Goal: Complete application form: Complete application form

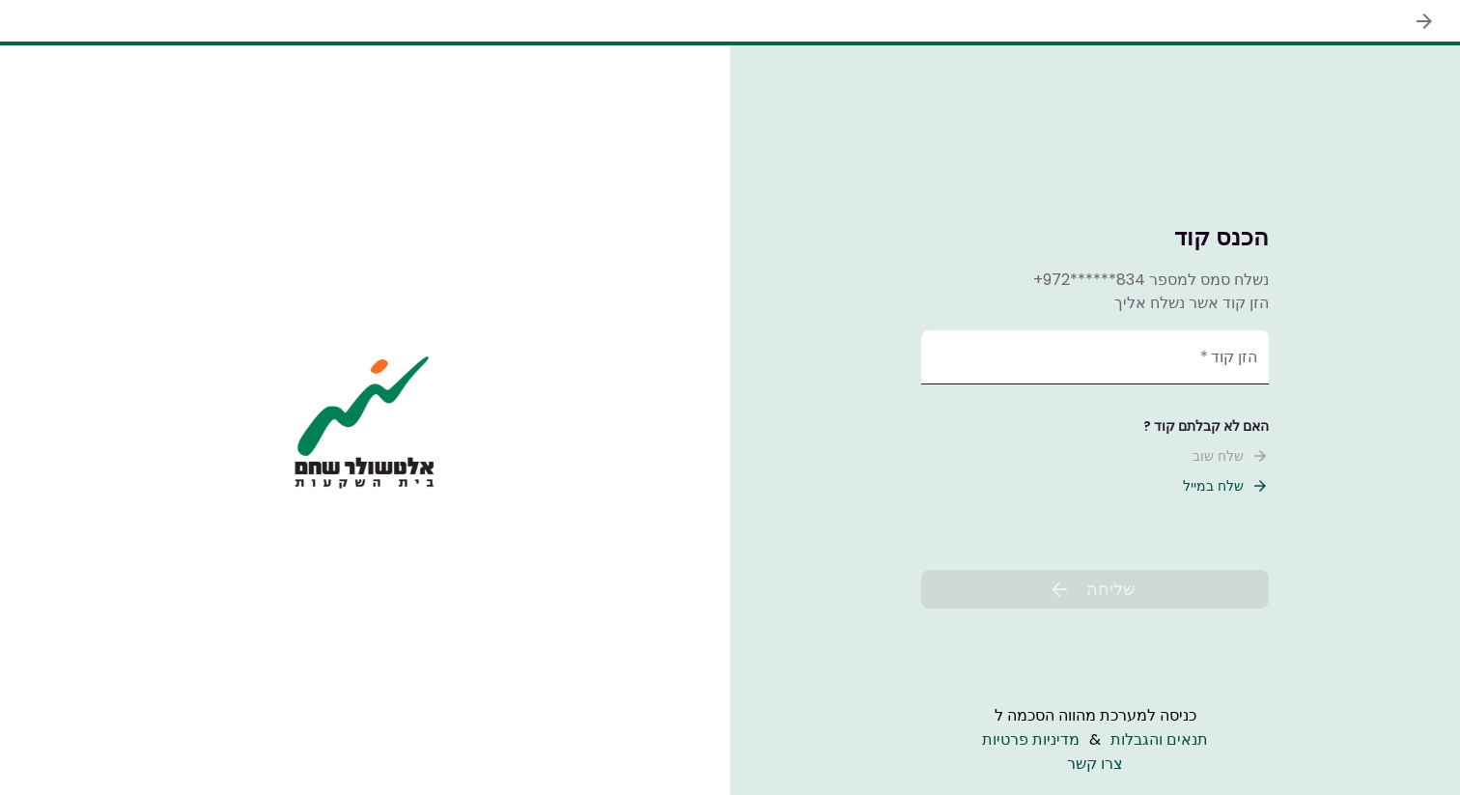
click at [1074, 368] on input "הזן קוד   *" at bounding box center [1095, 357] width 348 height 54
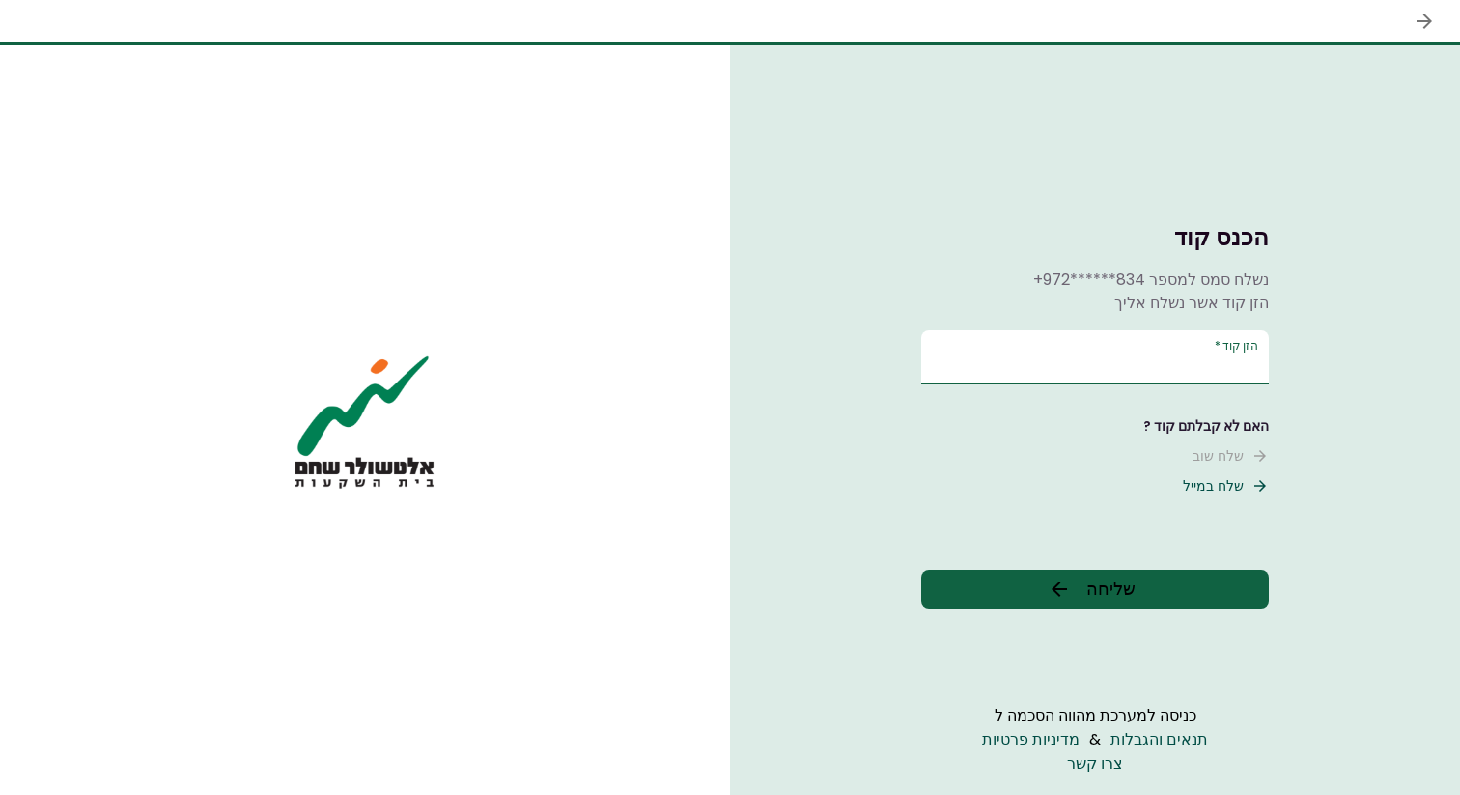
type input "******"
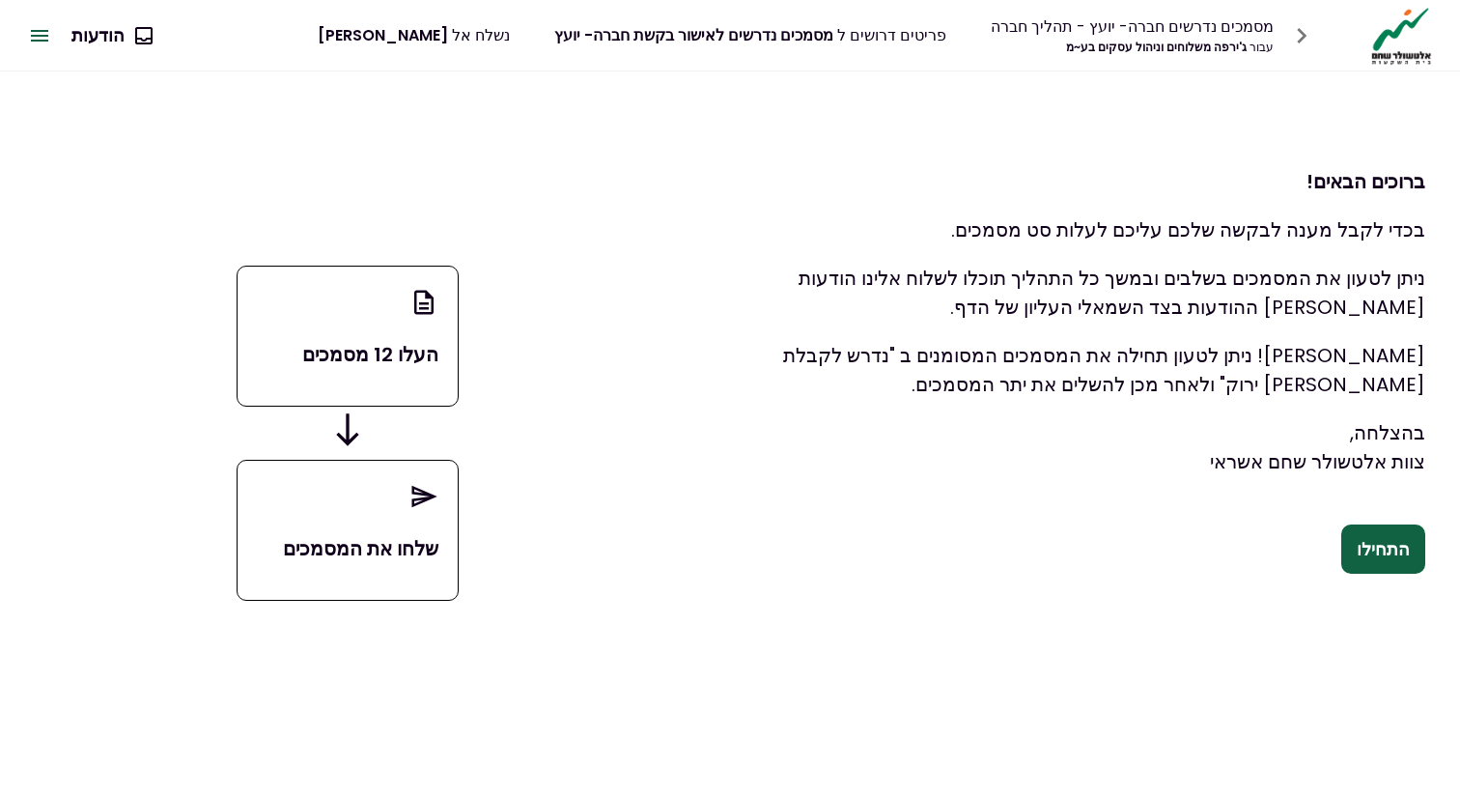
click at [1394, 534] on button "התחילו" at bounding box center [1383, 549] width 84 height 50
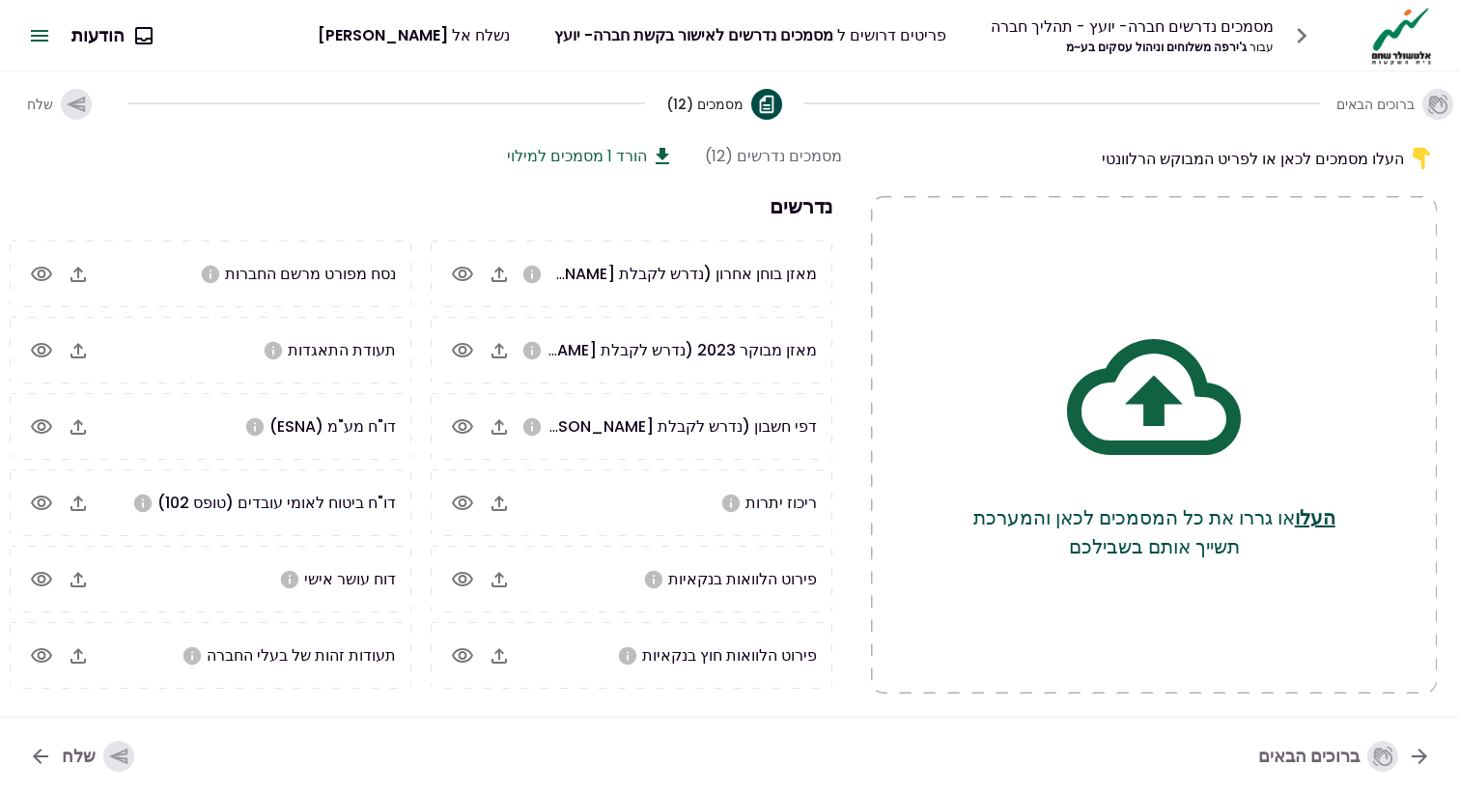
click at [1314, 519] on button "העלו" at bounding box center [1315, 517] width 41 height 29
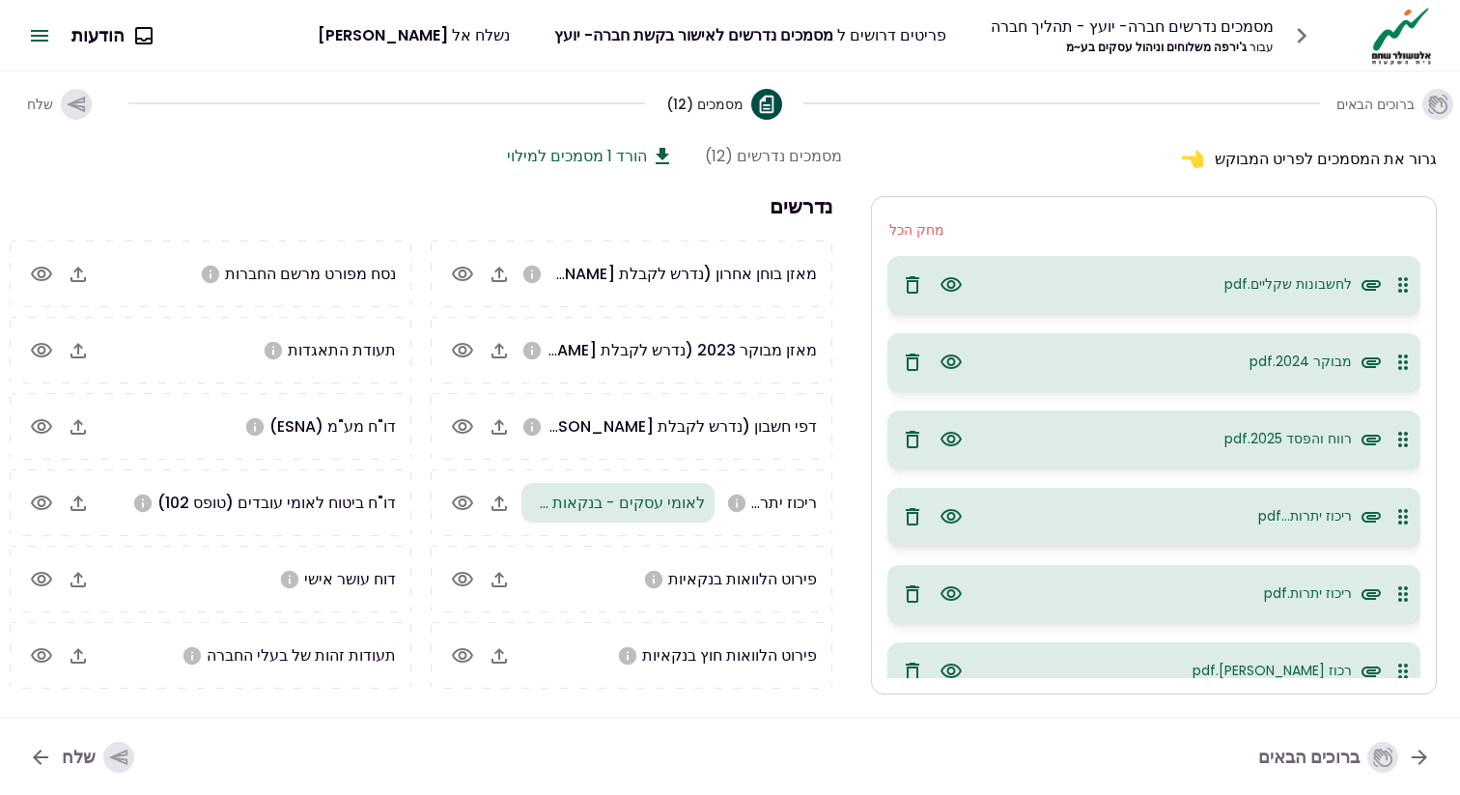
click at [958, 282] on icon "button" at bounding box center [950, 284] width 21 height 14
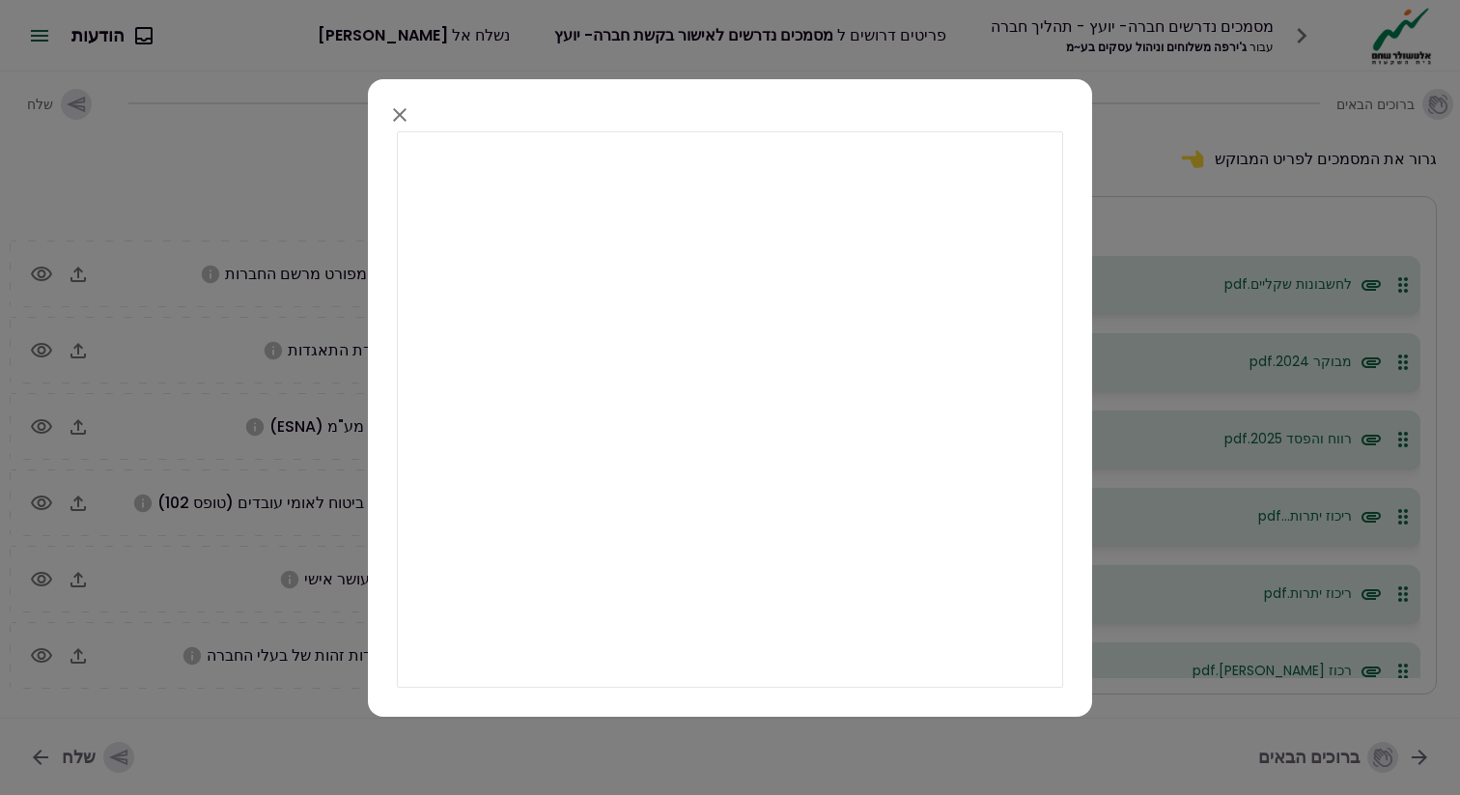
click at [399, 109] on icon "button" at bounding box center [399, 113] width 23 height 23
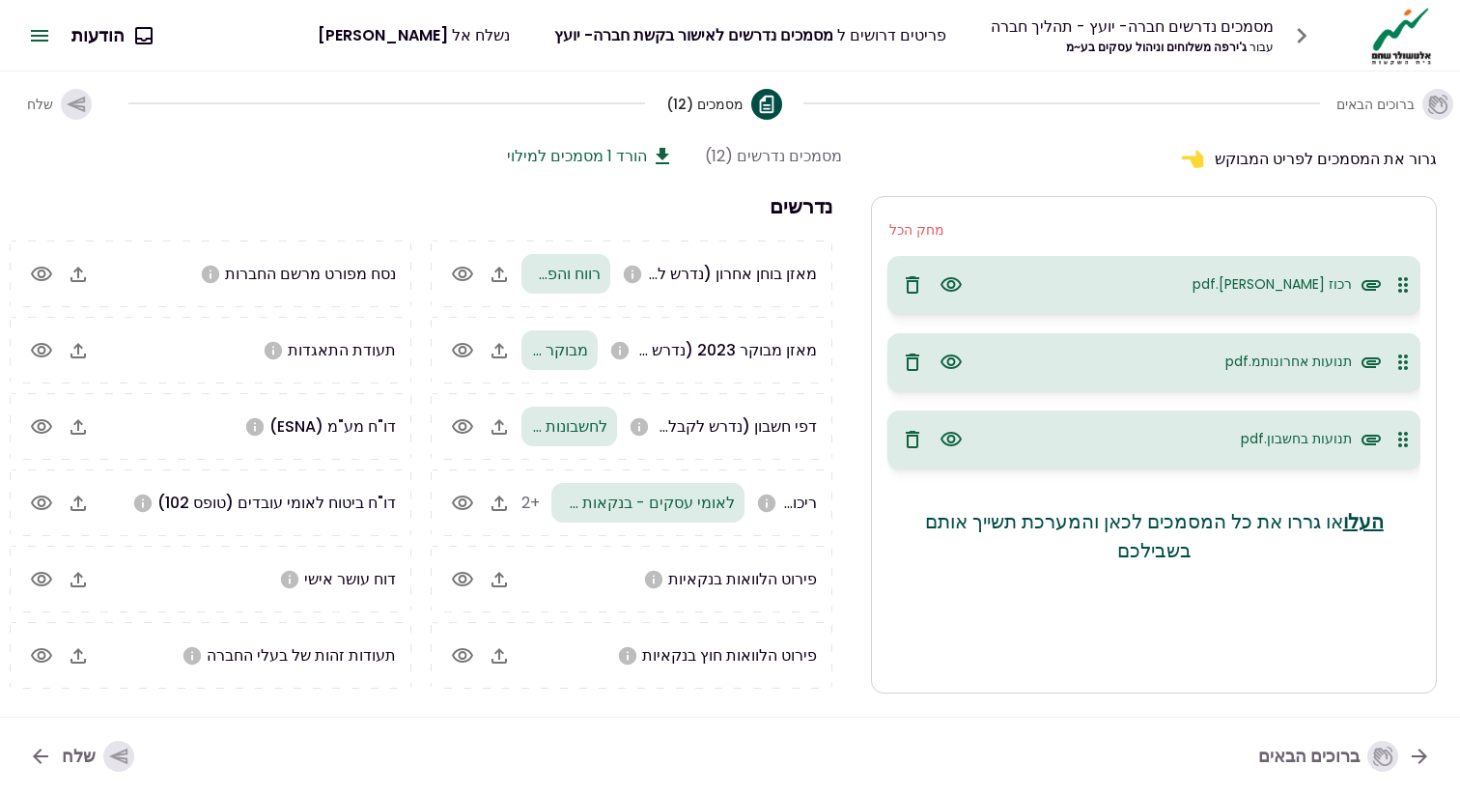
click at [949, 283] on icon "button" at bounding box center [950, 284] width 23 height 23
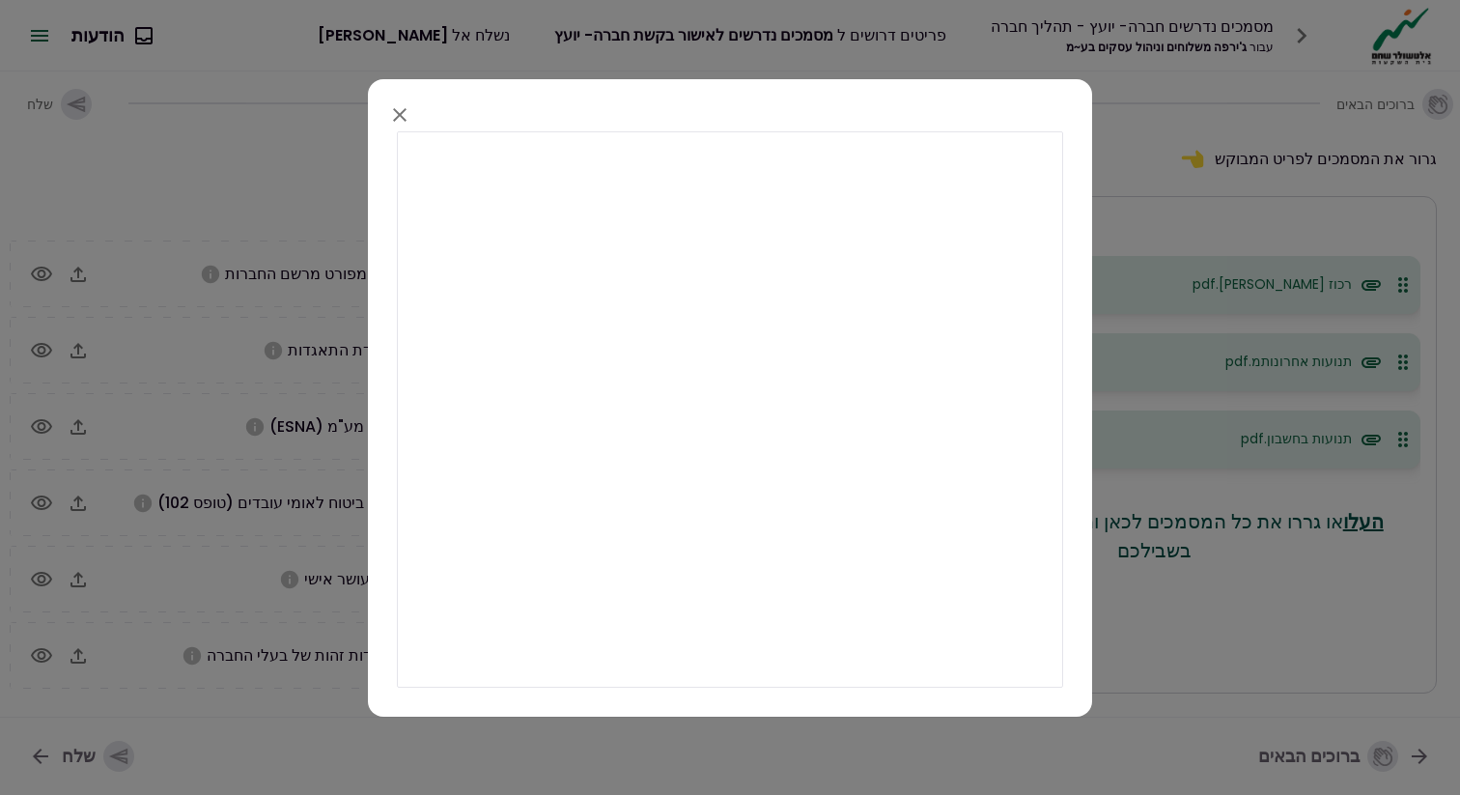
click at [399, 105] on icon "button" at bounding box center [399, 113] width 23 height 23
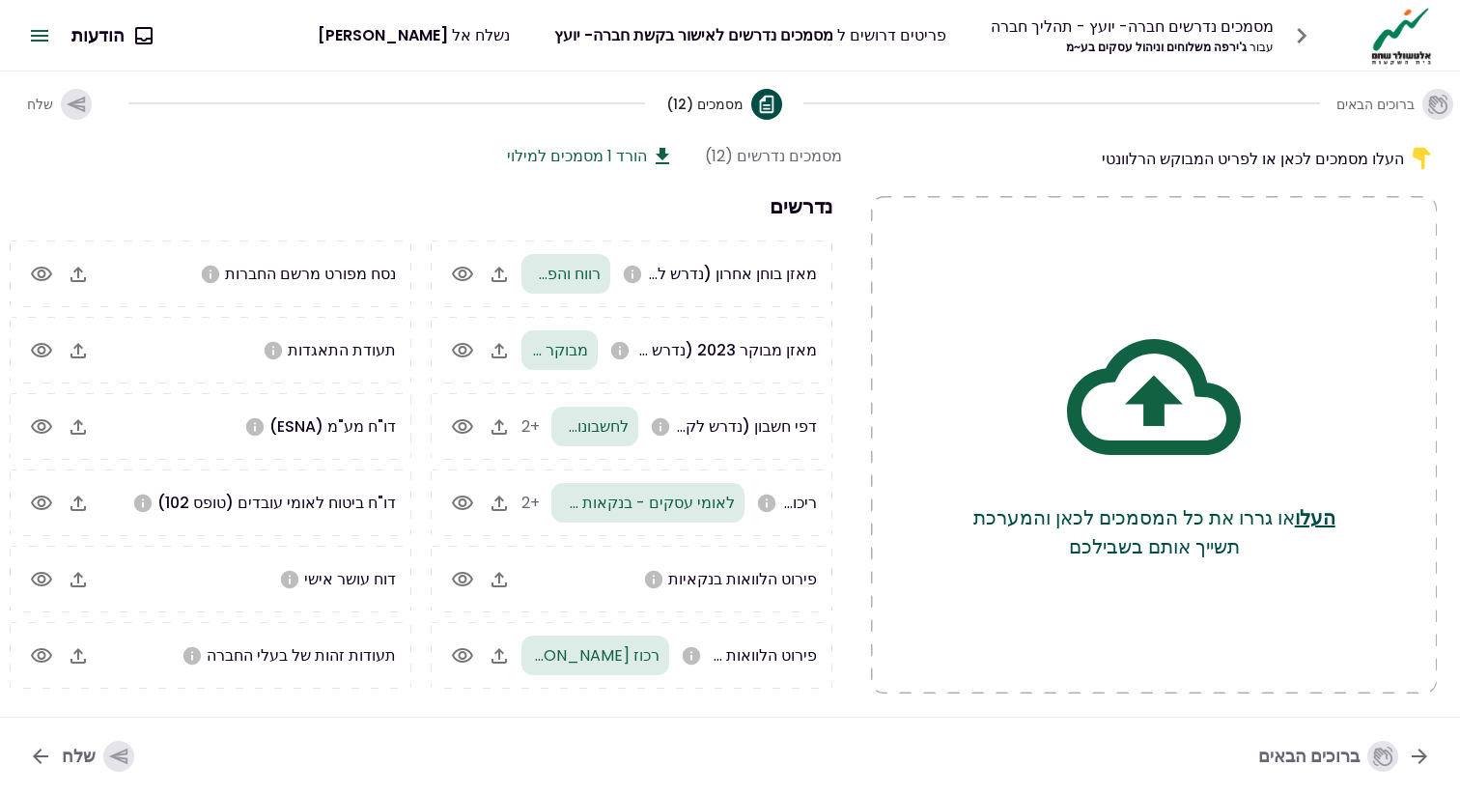
click at [103, 746] on div "שלח" at bounding box center [98, 756] width 72 height 31
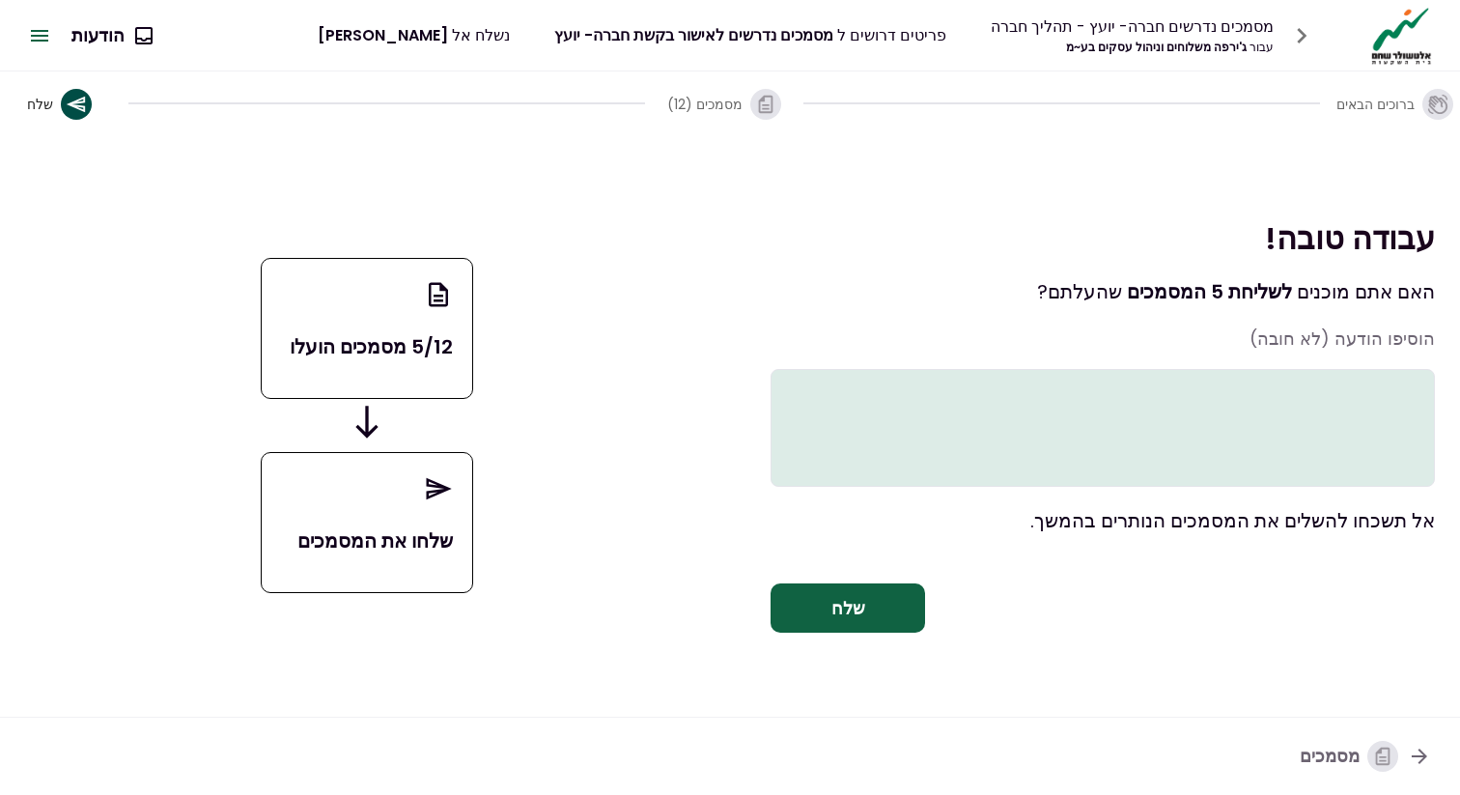
click at [924, 426] on textarea at bounding box center [1102, 428] width 664 height 118
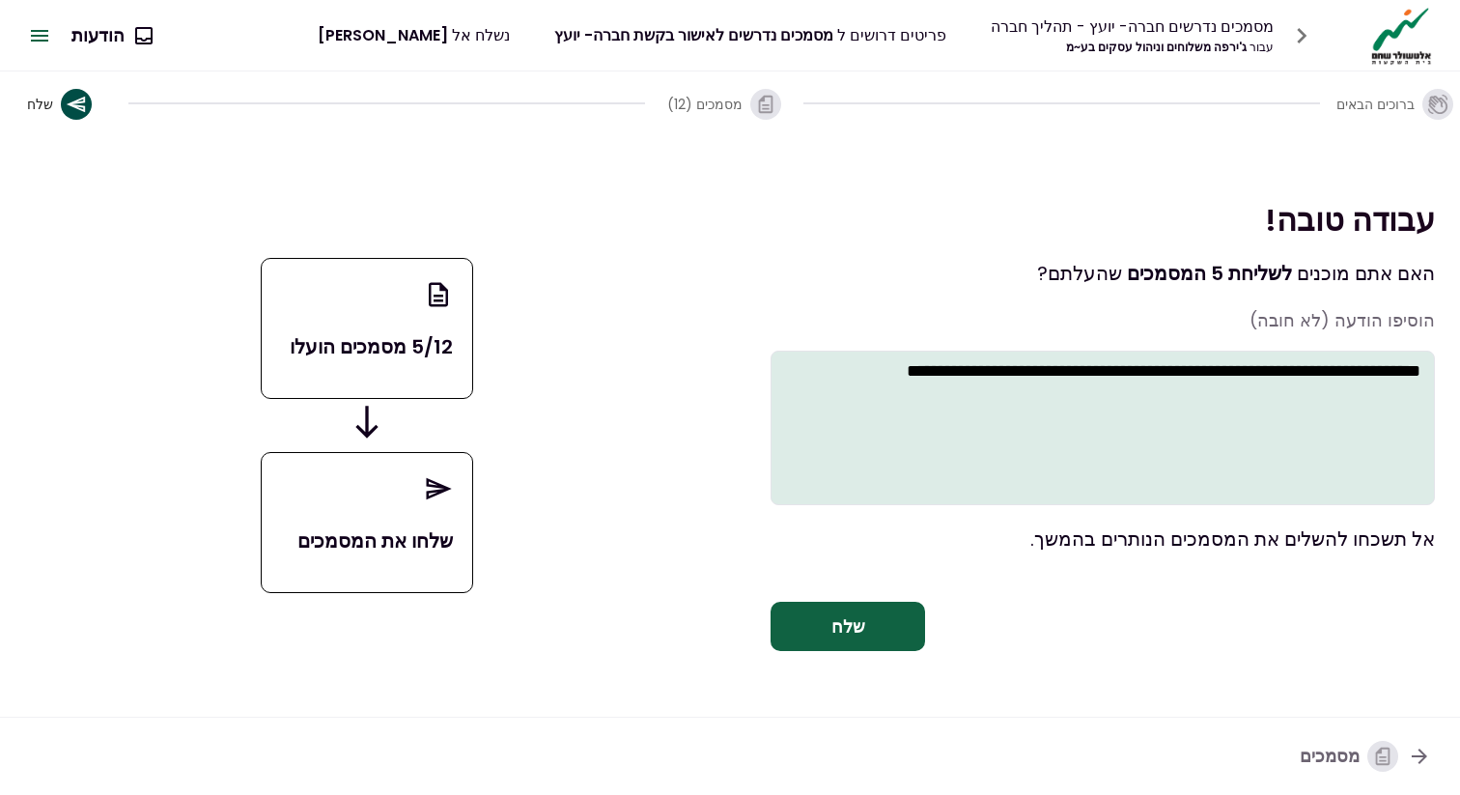
type textarea "**********"
click at [870, 616] on button "שלח" at bounding box center [847, 626] width 154 height 50
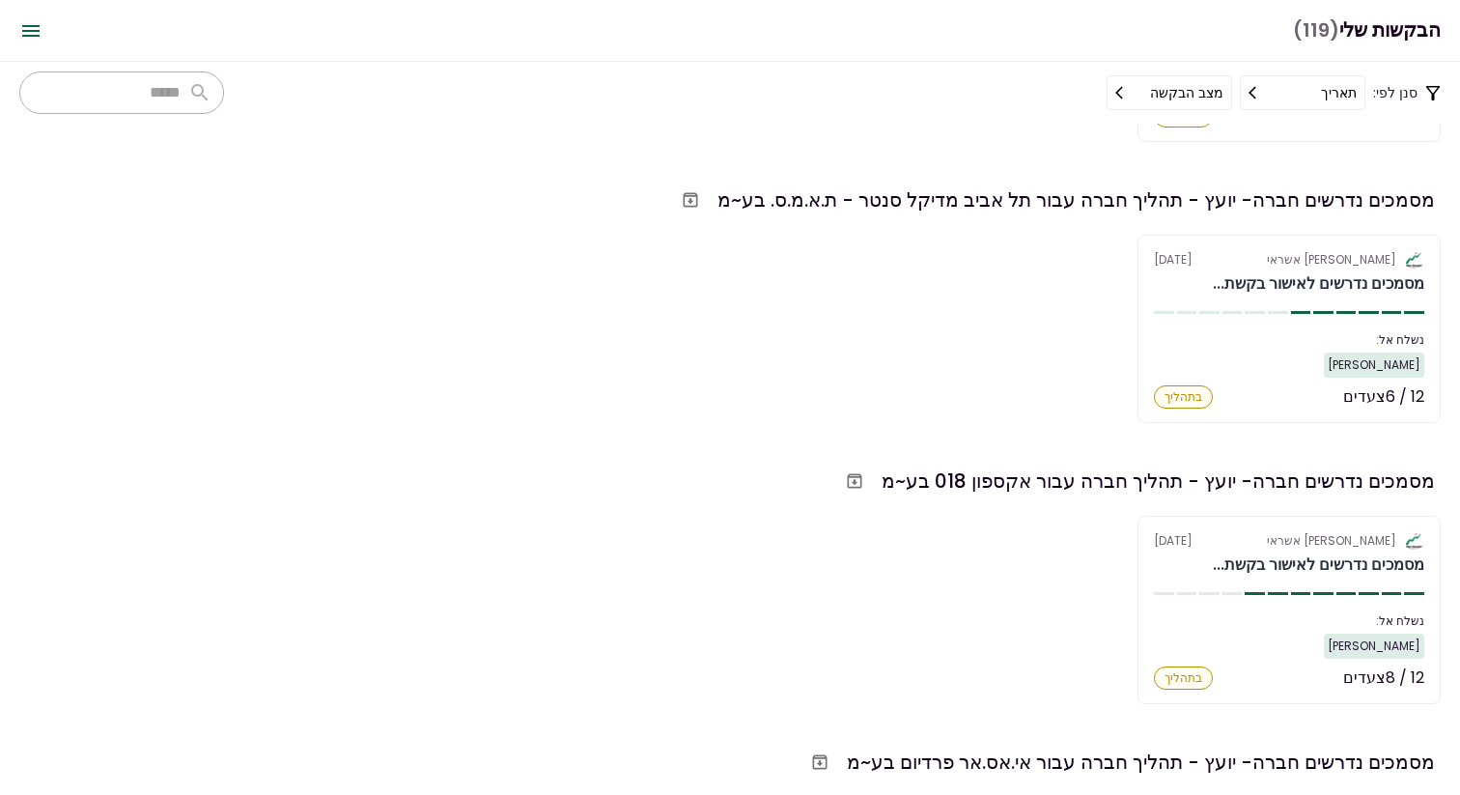
scroll to position [349, 0]
